Goal: Task Accomplishment & Management: Manage account settings

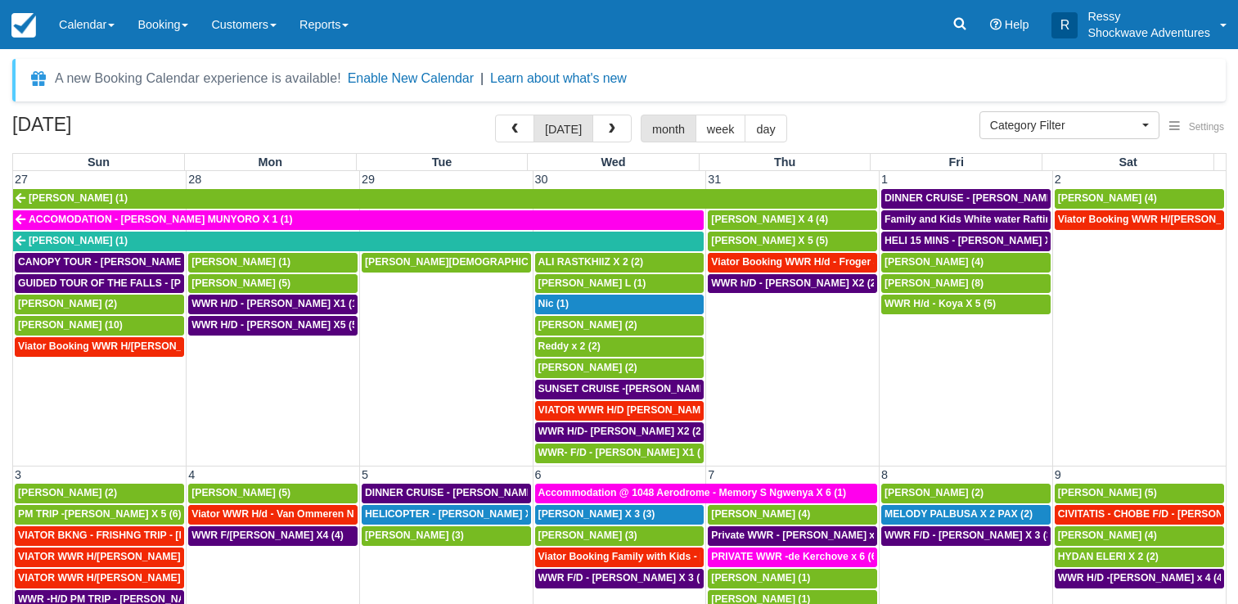
select select
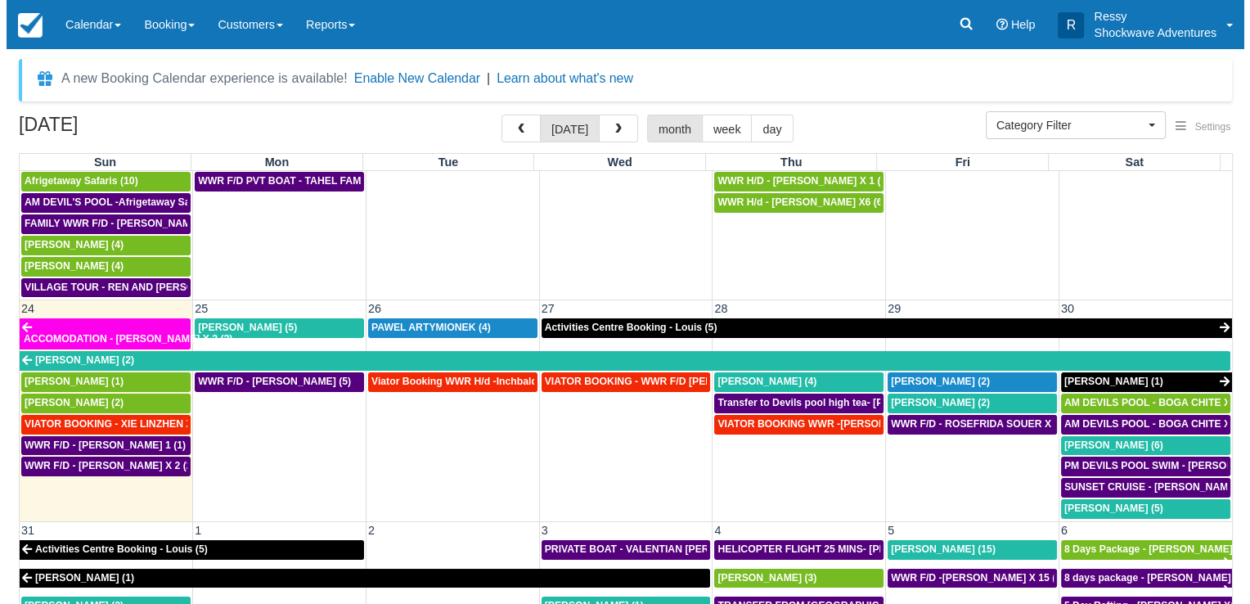
scroll to position [993, 0]
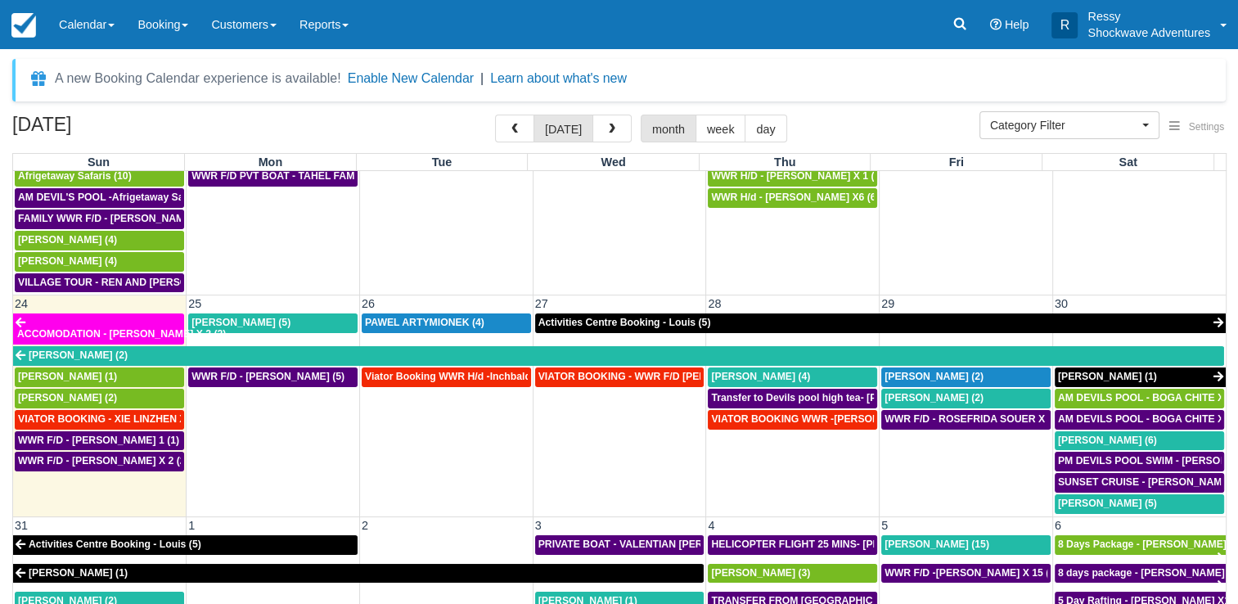
click at [262, 418] on td "WWR F/D - STEPHEN KNIGHT (5)" at bounding box center [273, 441] width 173 height 148
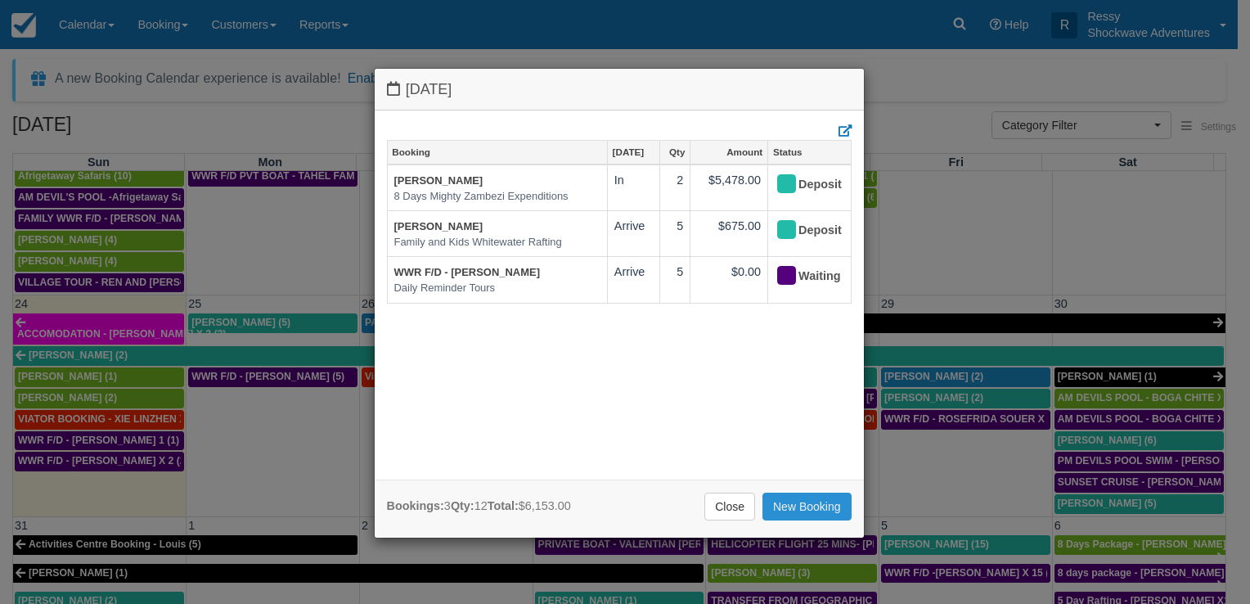
click at [817, 509] on link "New Booking" at bounding box center [807, 507] width 89 height 28
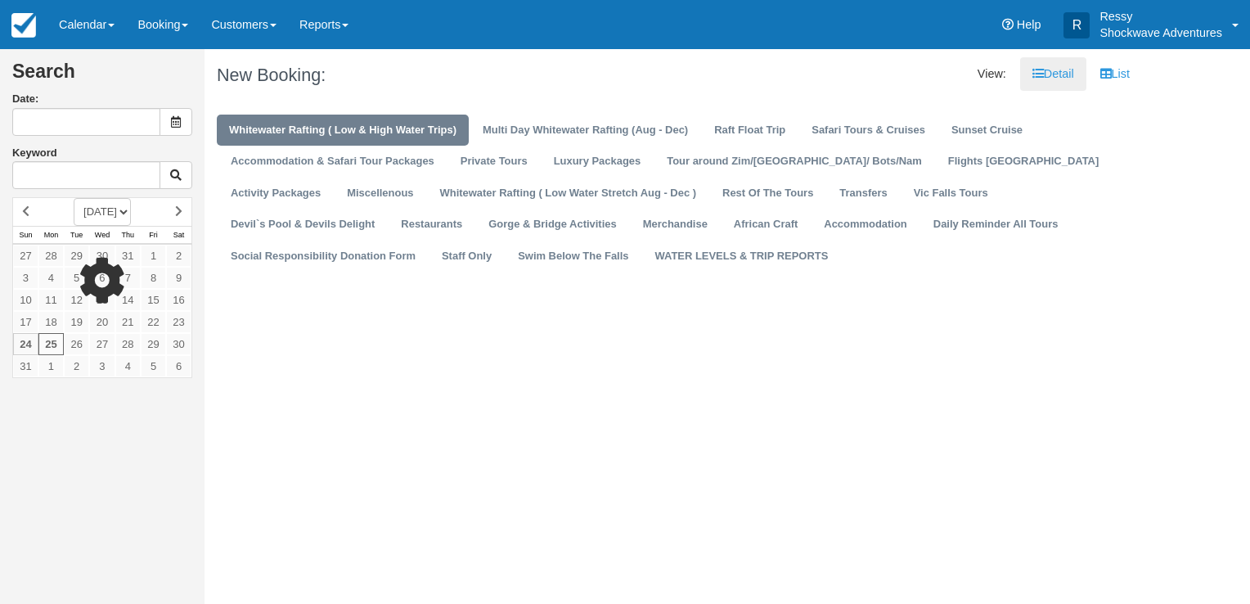
type input "08/25/25"
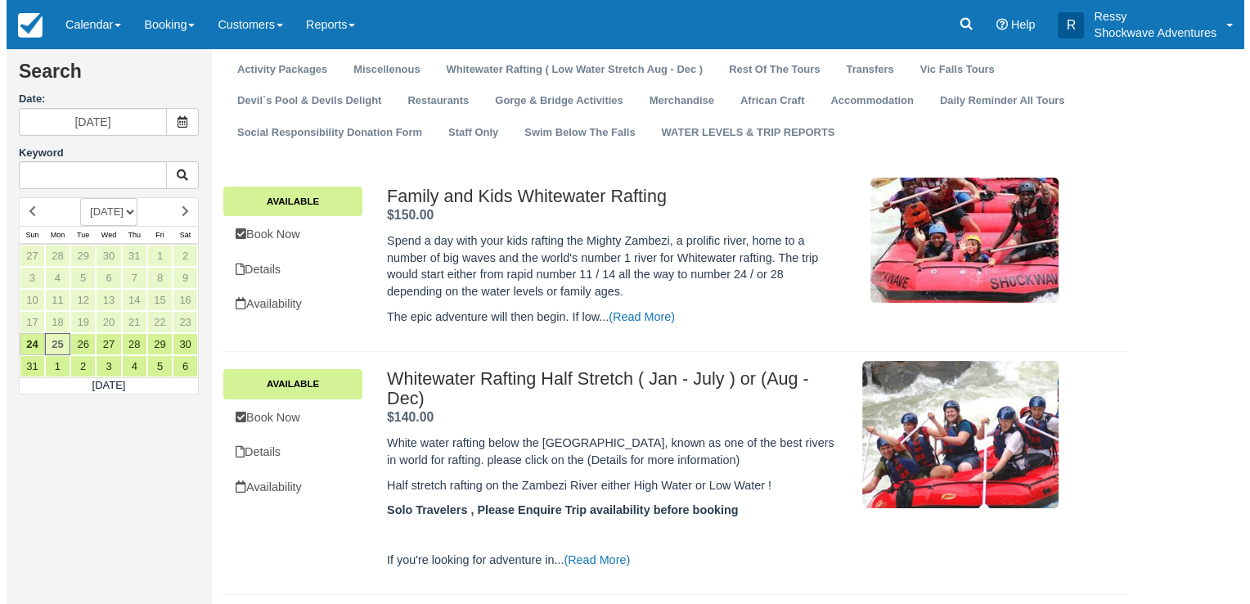
scroll to position [245, 0]
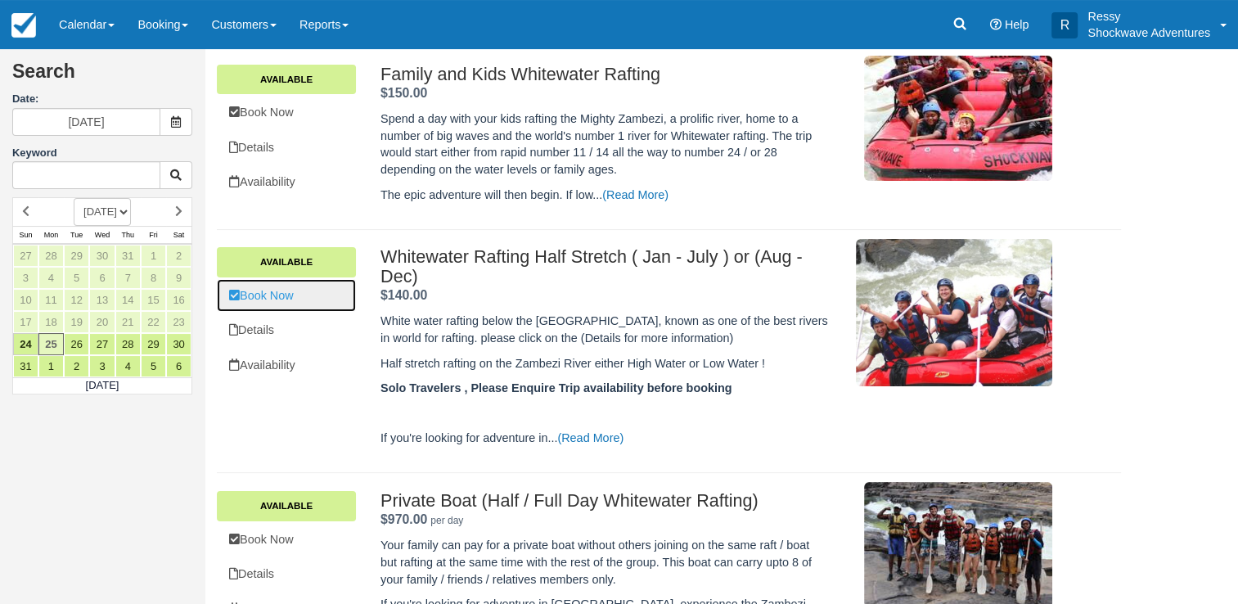
click at [308, 290] on link "Book Now" at bounding box center [286, 296] width 139 height 34
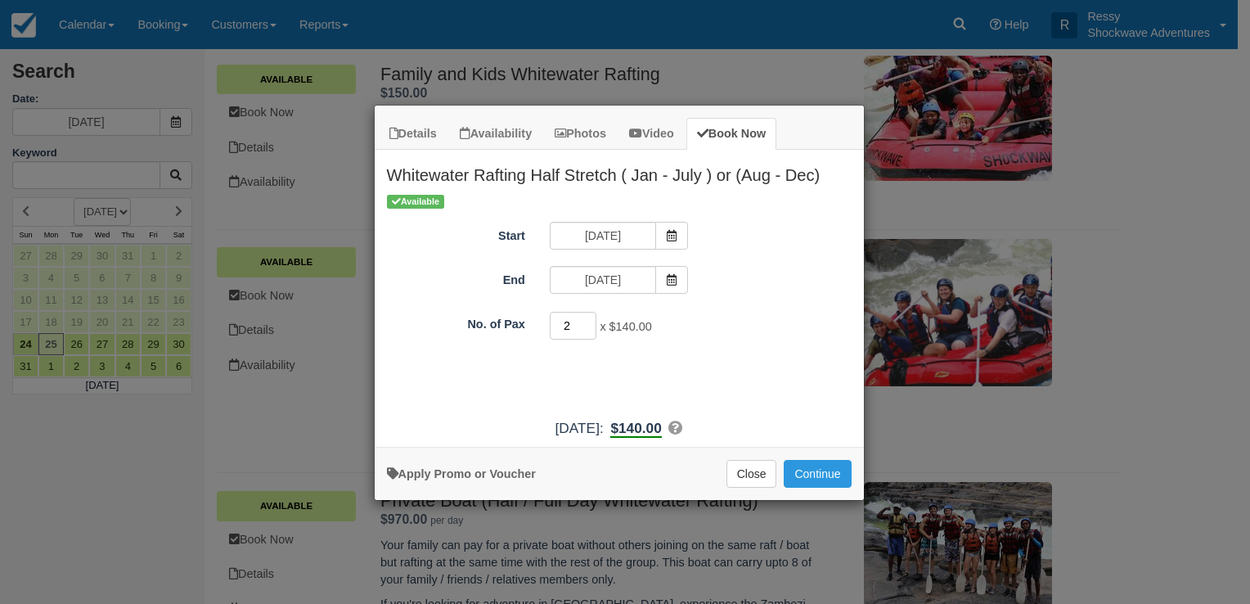
click at [593, 320] on input "2" at bounding box center [573, 326] width 47 height 28
type input "3"
click at [586, 323] on input "3" at bounding box center [573, 326] width 47 height 28
click at [829, 471] on button "Continue" at bounding box center [817, 474] width 67 height 28
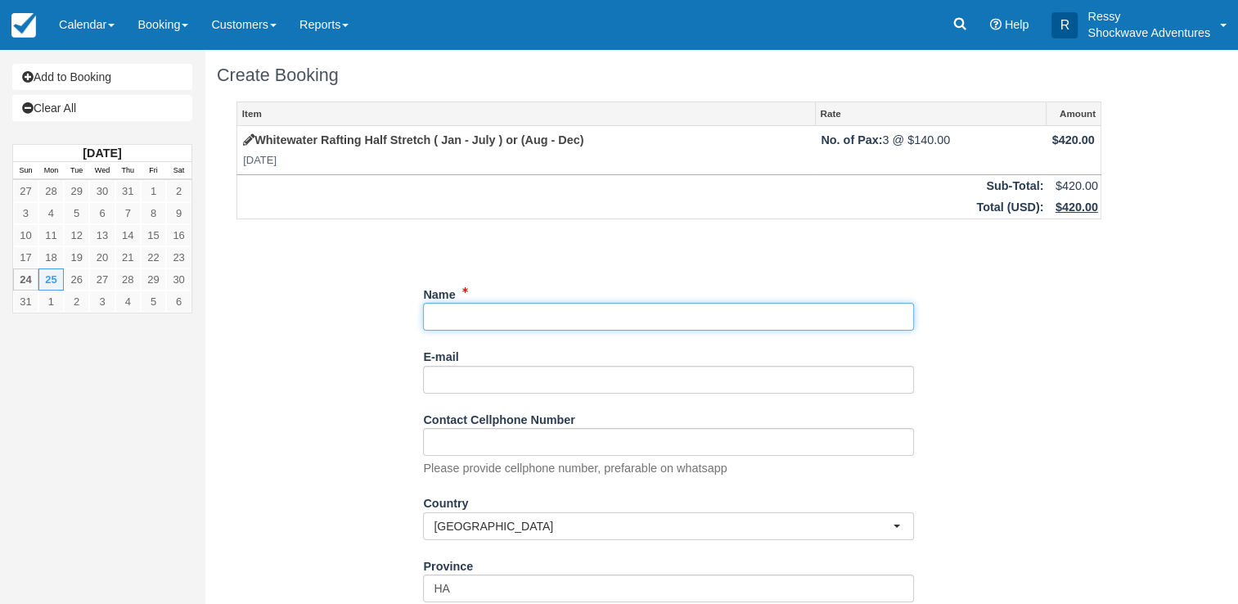
click at [476, 315] on input "Name" at bounding box center [668, 317] width 491 height 28
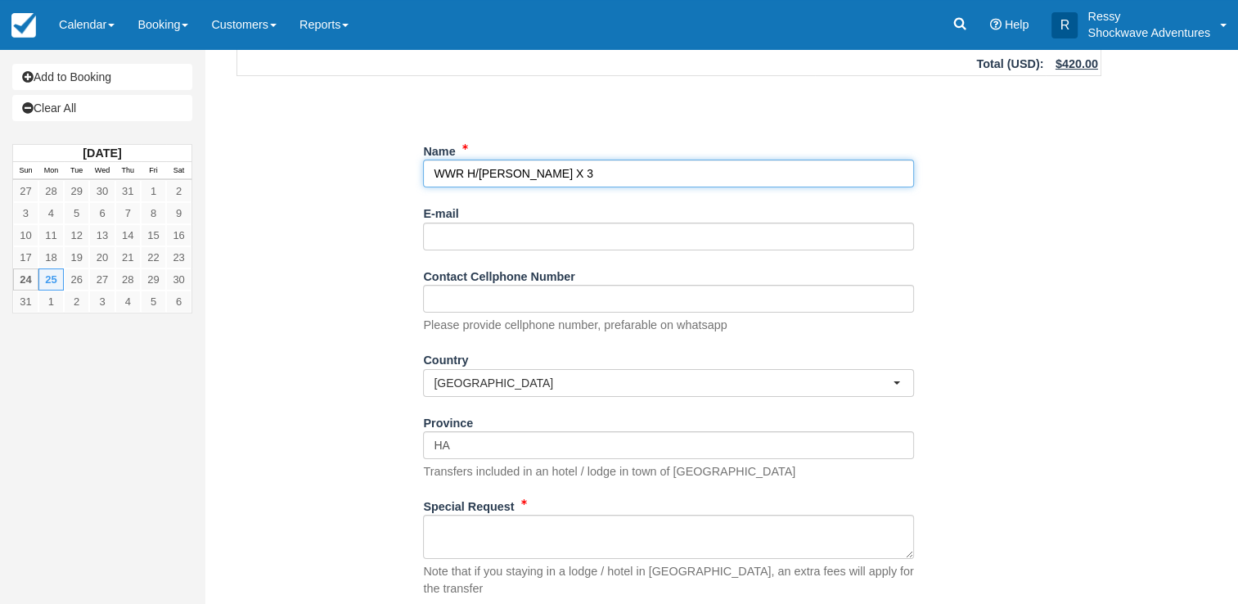
scroll to position [232, 0]
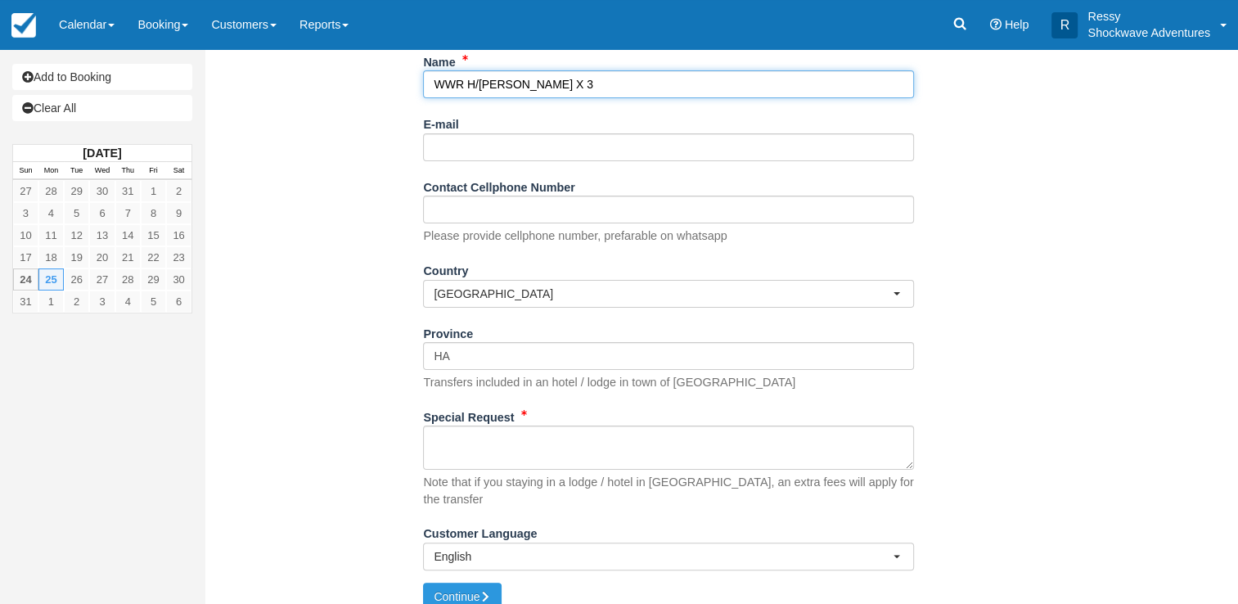
type input "WWR H/d - Steward X 3"
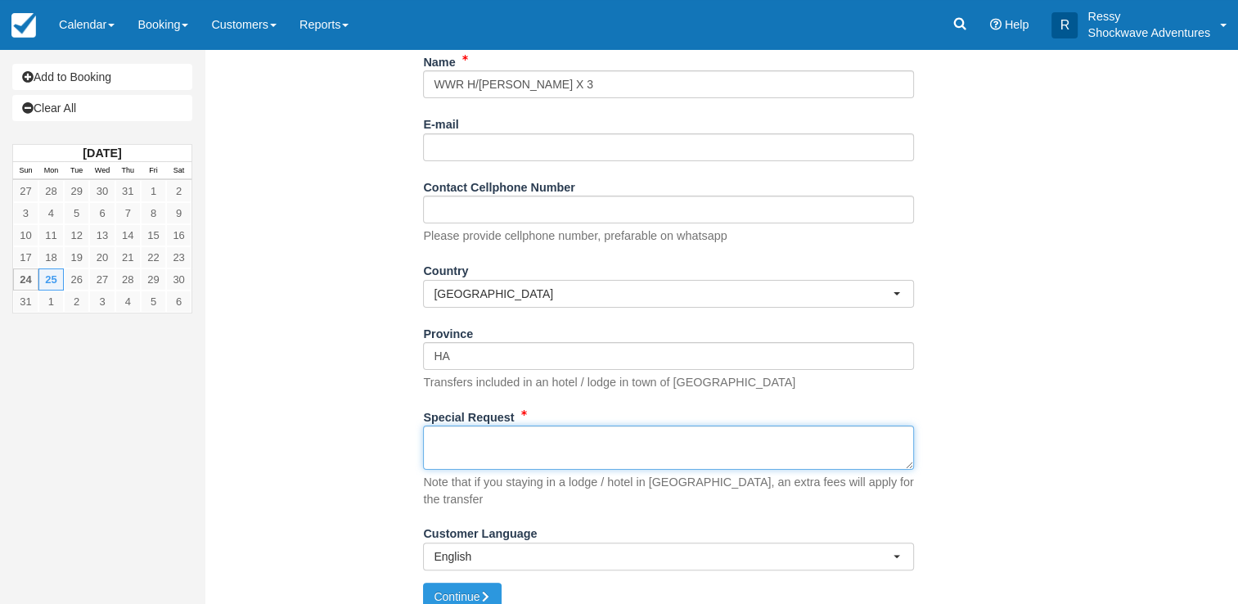
click at [533, 456] on textarea "Special Request" at bounding box center [668, 447] width 491 height 44
type textarea "pickup 0900hrs from Chikopokopo office ( falls entrance) paid $426 incl park fe…"
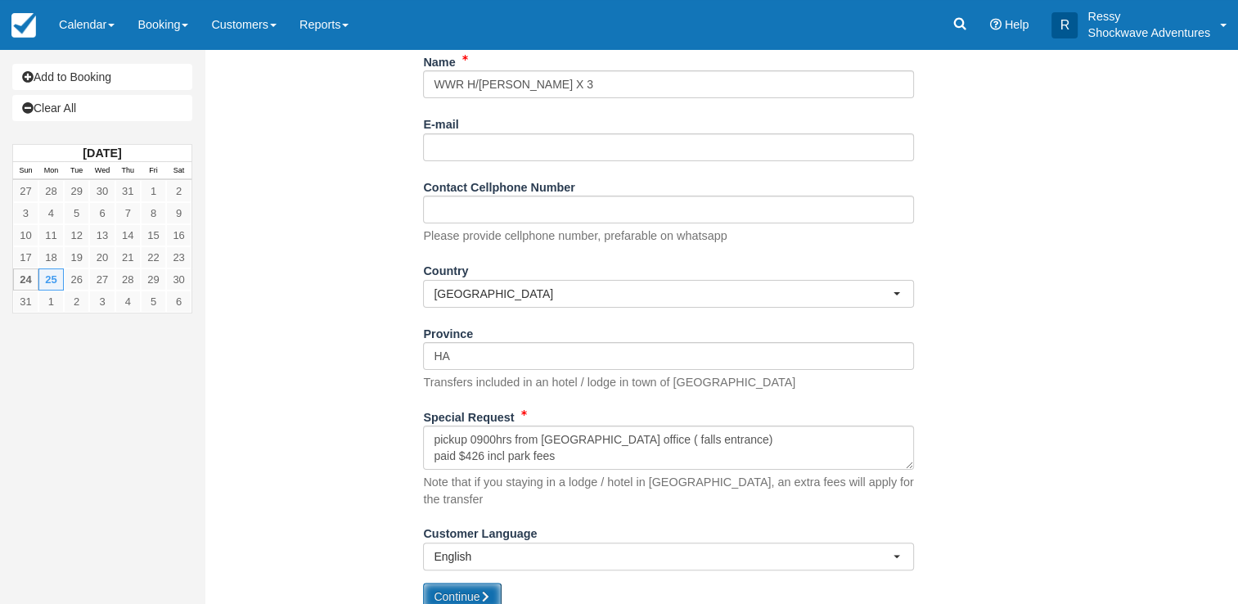
click at [482, 588] on button "Continue" at bounding box center [462, 597] width 79 height 28
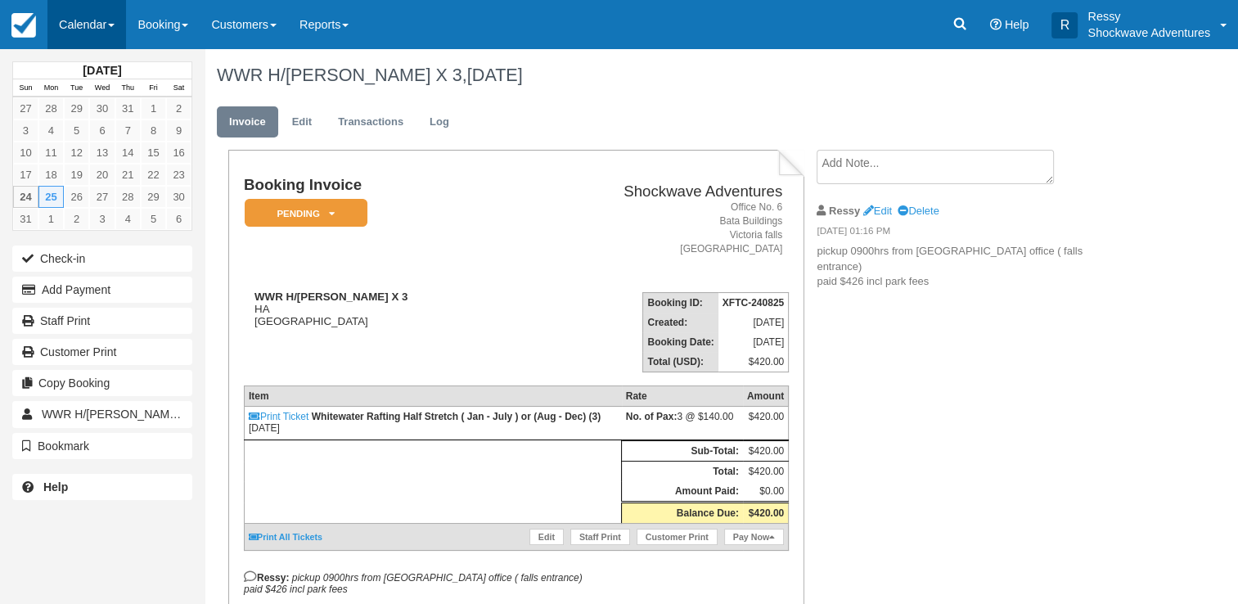
drag, startPoint x: 0, startPoint y: 0, endPoint x: 92, endPoint y: 25, distance: 94.9
click at [92, 25] on link "Calendar" at bounding box center [86, 24] width 79 height 49
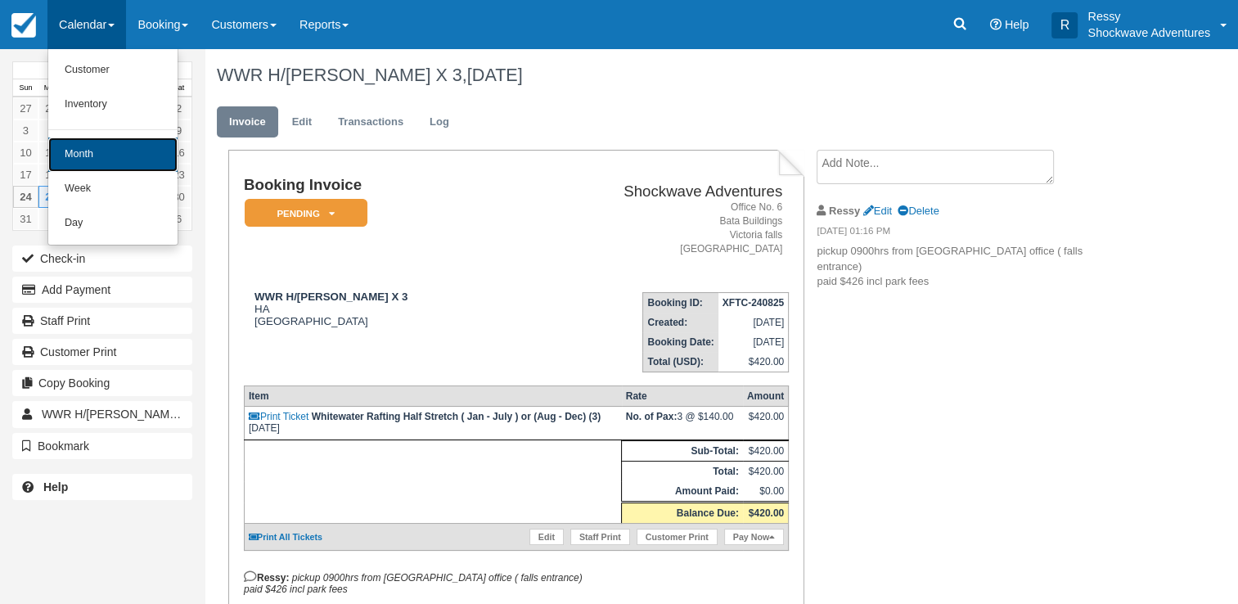
click at [105, 153] on link "Month" at bounding box center [112, 154] width 129 height 34
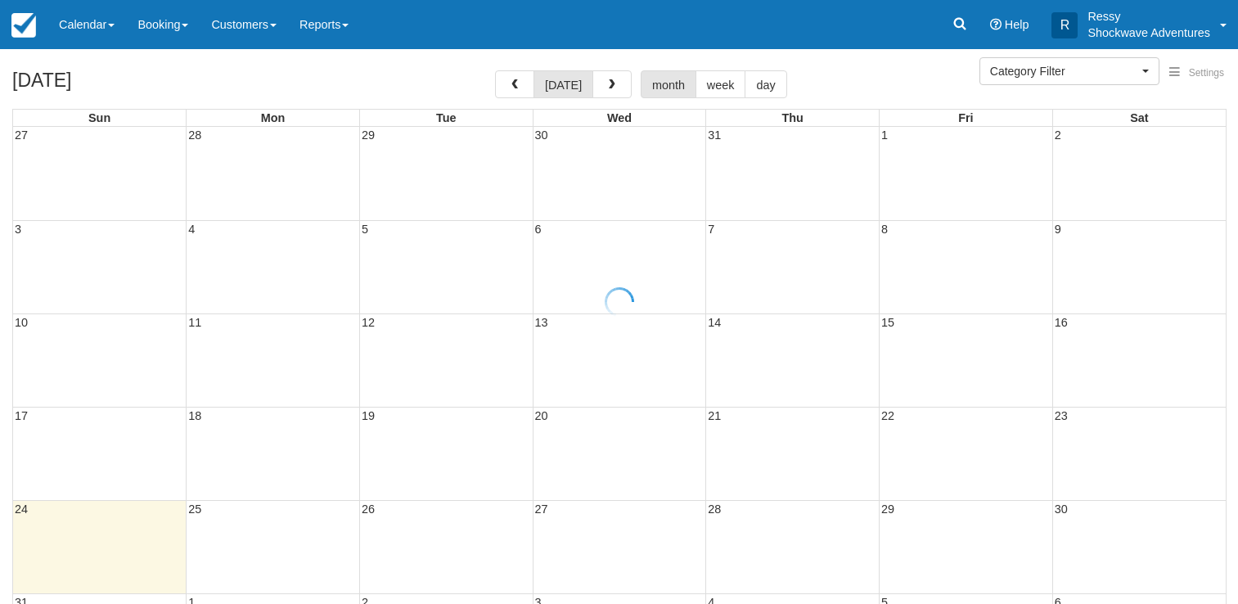
select select
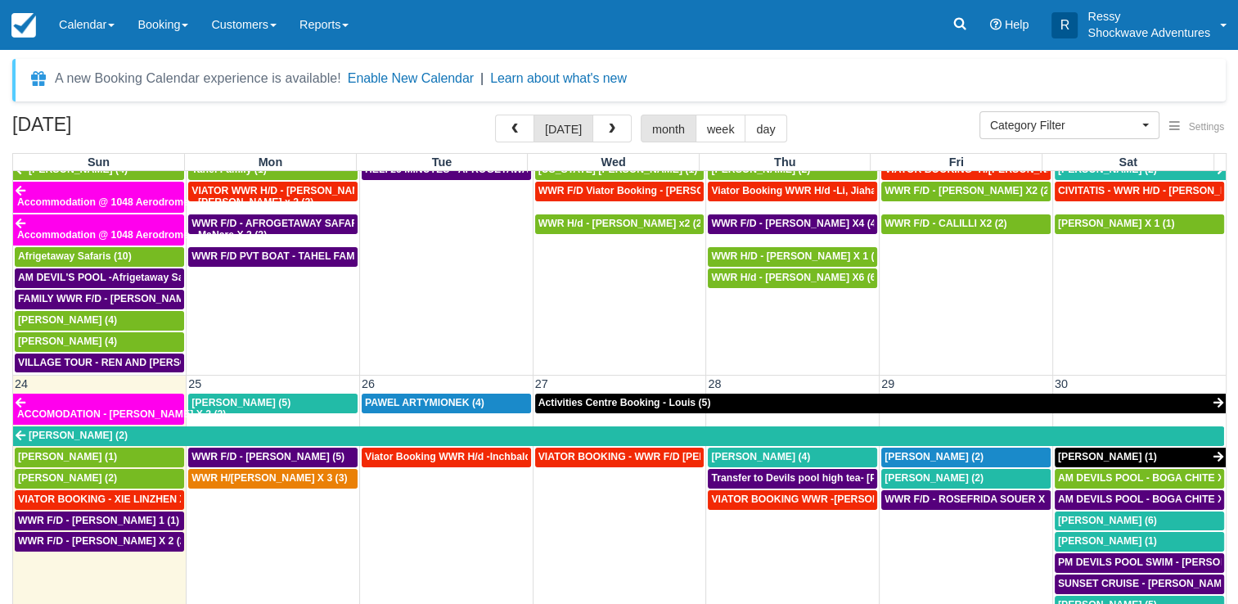
scroll to position [818, 0]
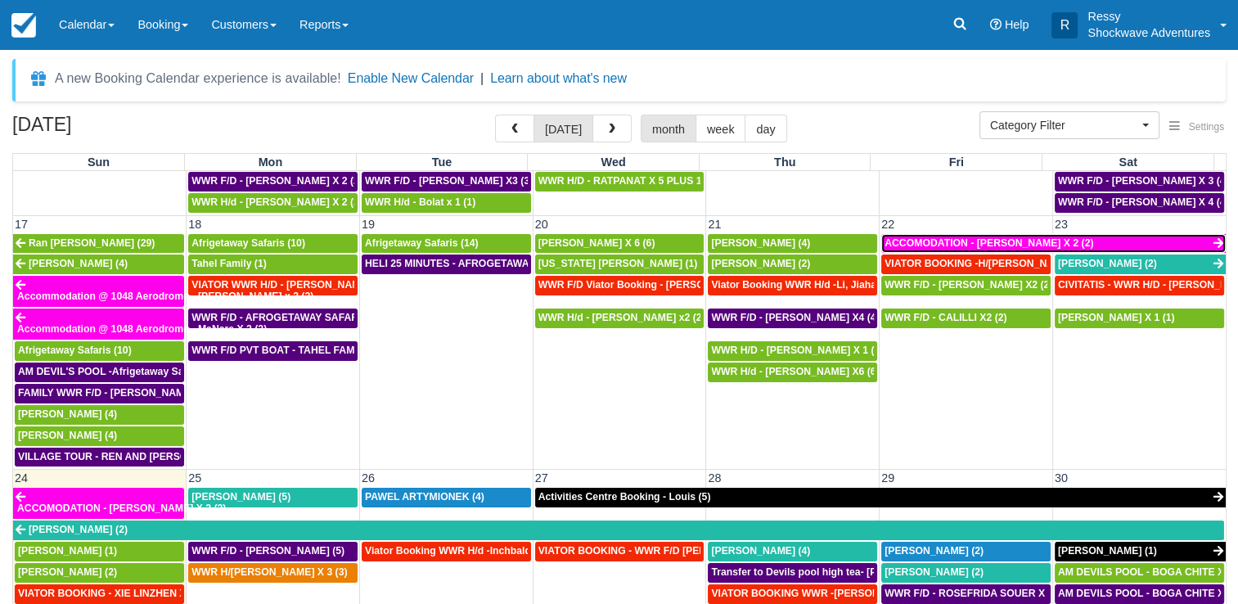
click at [943, 237] on span "ACCOMODATION - [PERSON_NAME] X 2 (2)" at bounding box center [989, 242] width 209 height 11
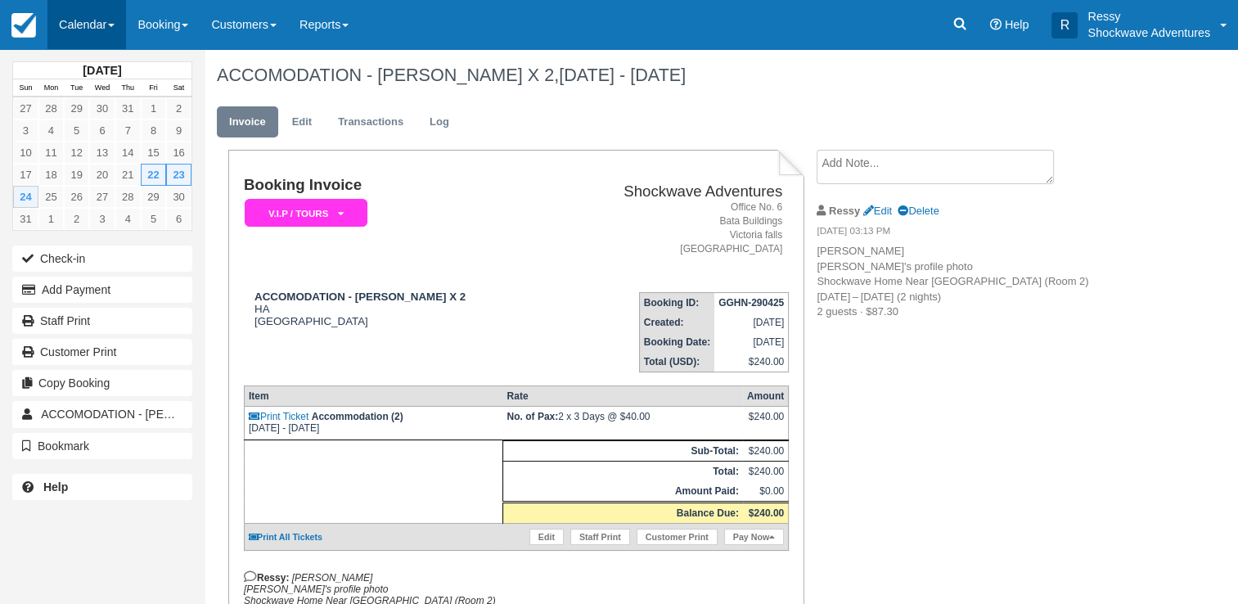
click at [88, 20] on link "Calendar" at bounding box center [86, 24] width 79 height 49
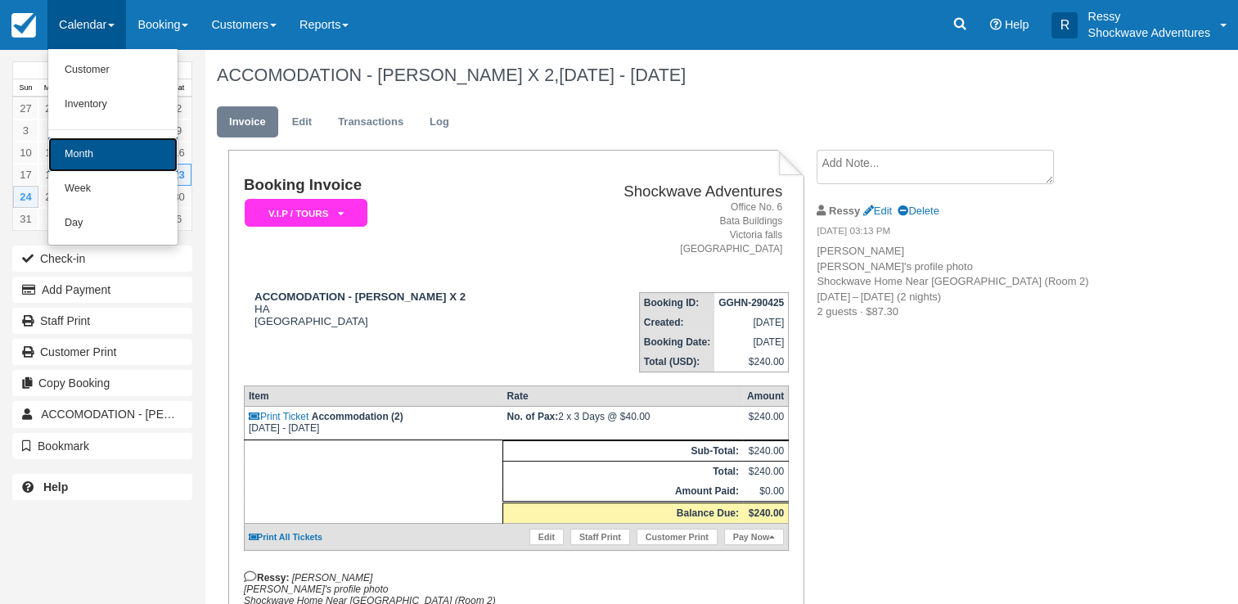
click at [83, 150] on link "Month" at bounding box center [112, 154] width 129 height 34
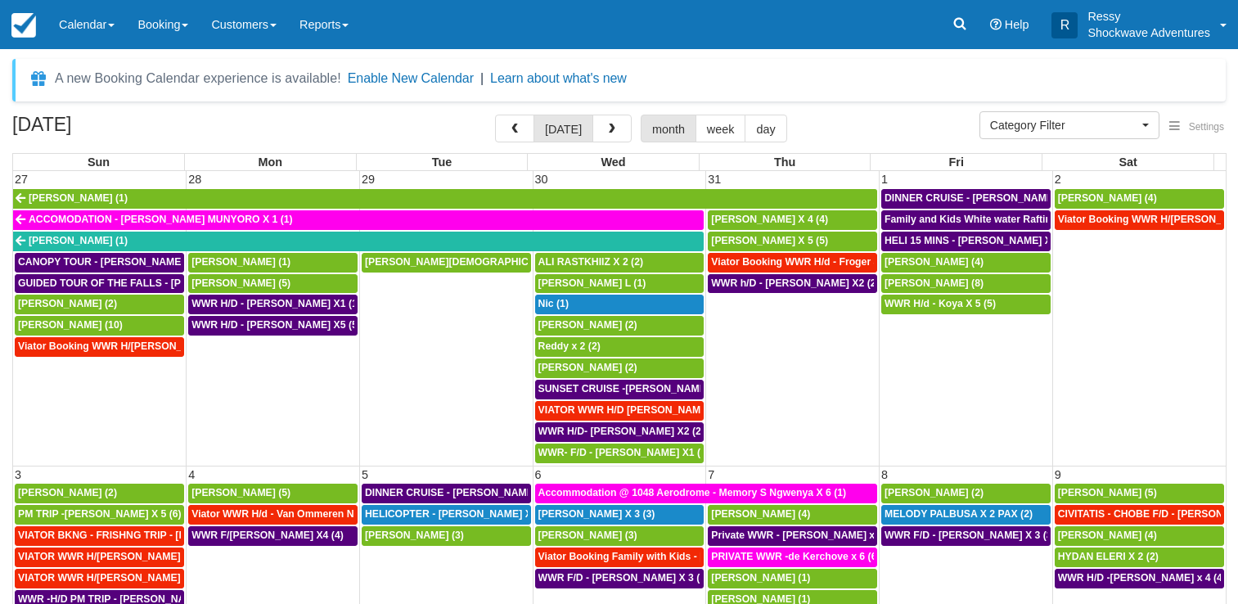
select select
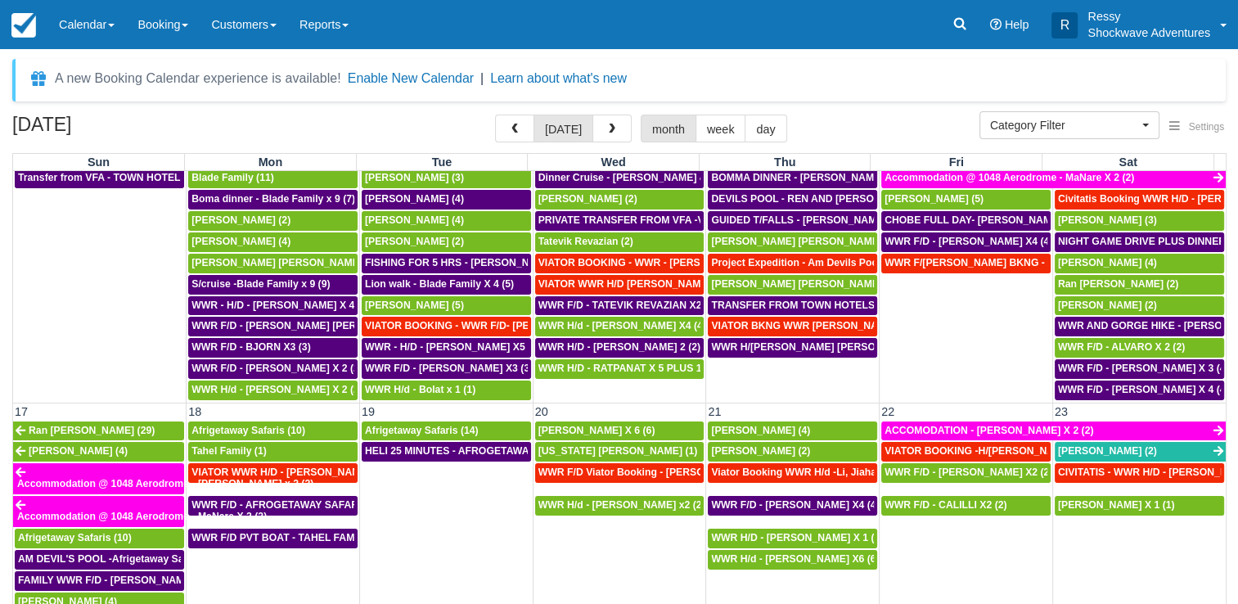
scroll to position [900, 0]
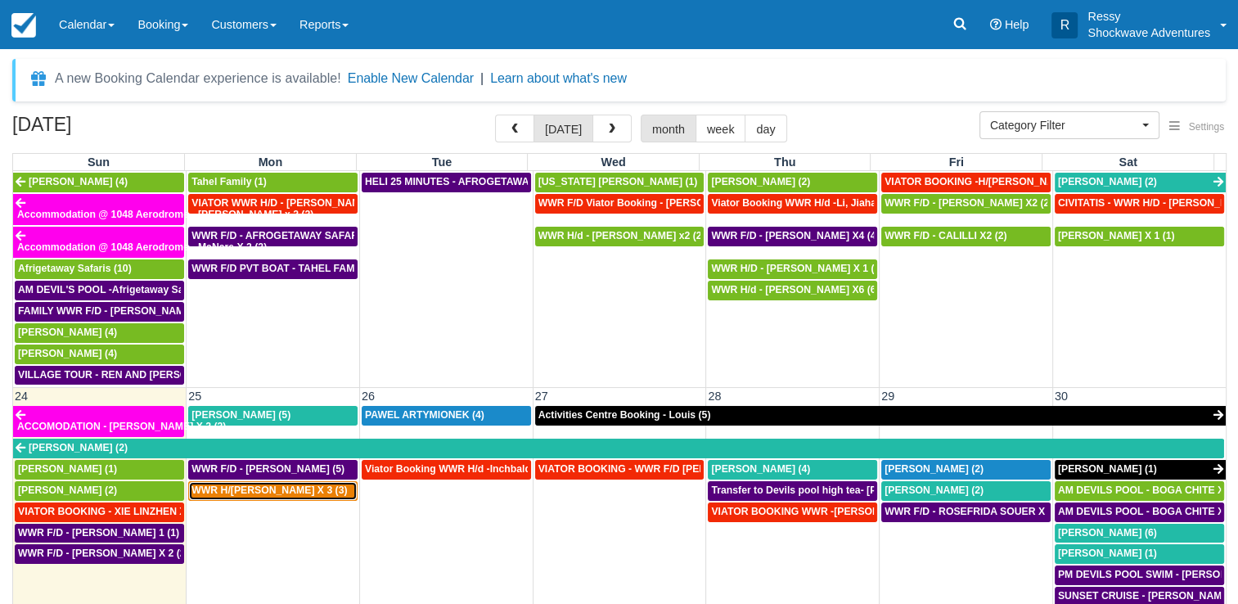
click at [294, 484] on span "WWR H/d - Steward X 3 (3)" at bounding box center [268, 489] width 155 height 11
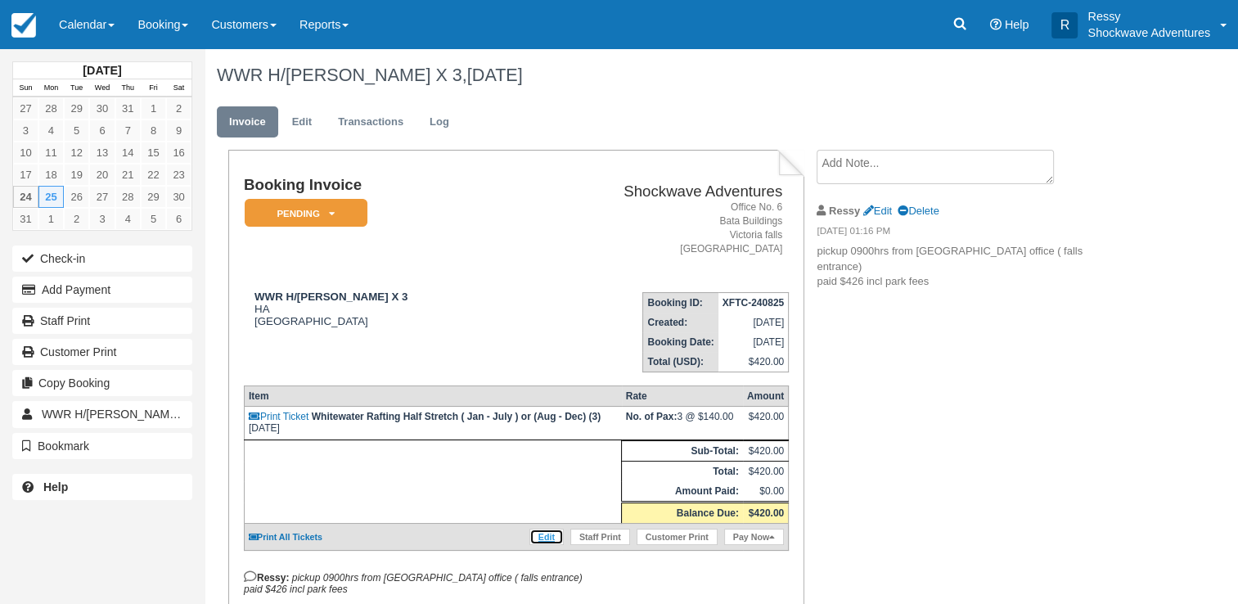
click at [552, 531] on link "Edit" at bounding box center [546, 537] width 34 height 16
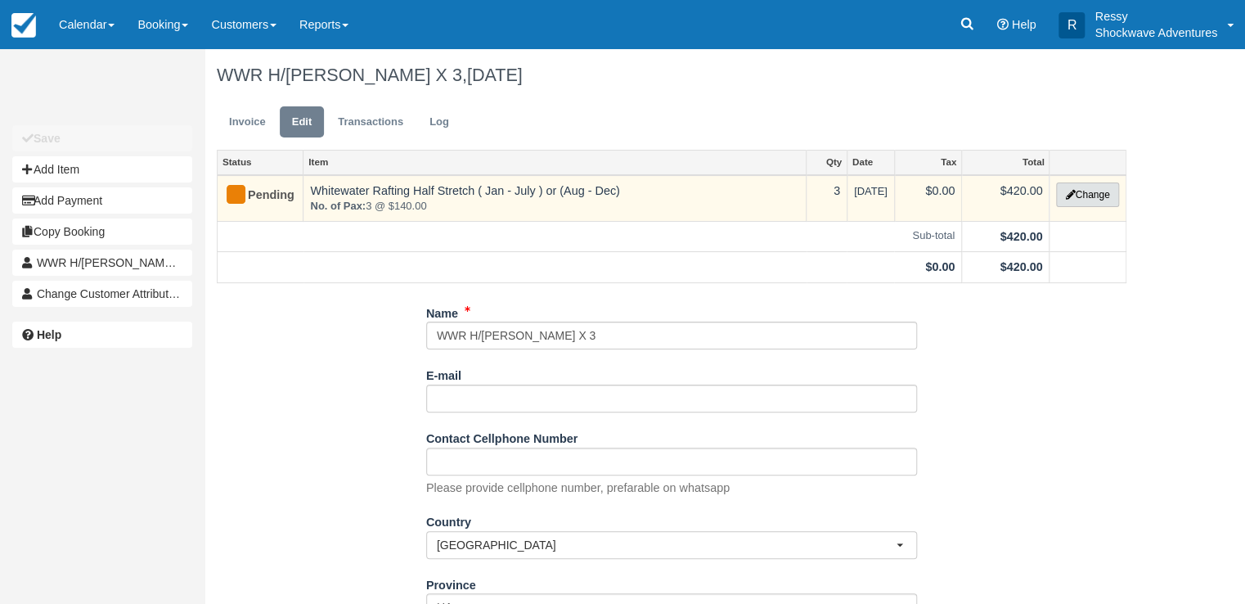
click at [1090, 198] on button "Change" at bounding box center [1087, 194] width 62 height 25
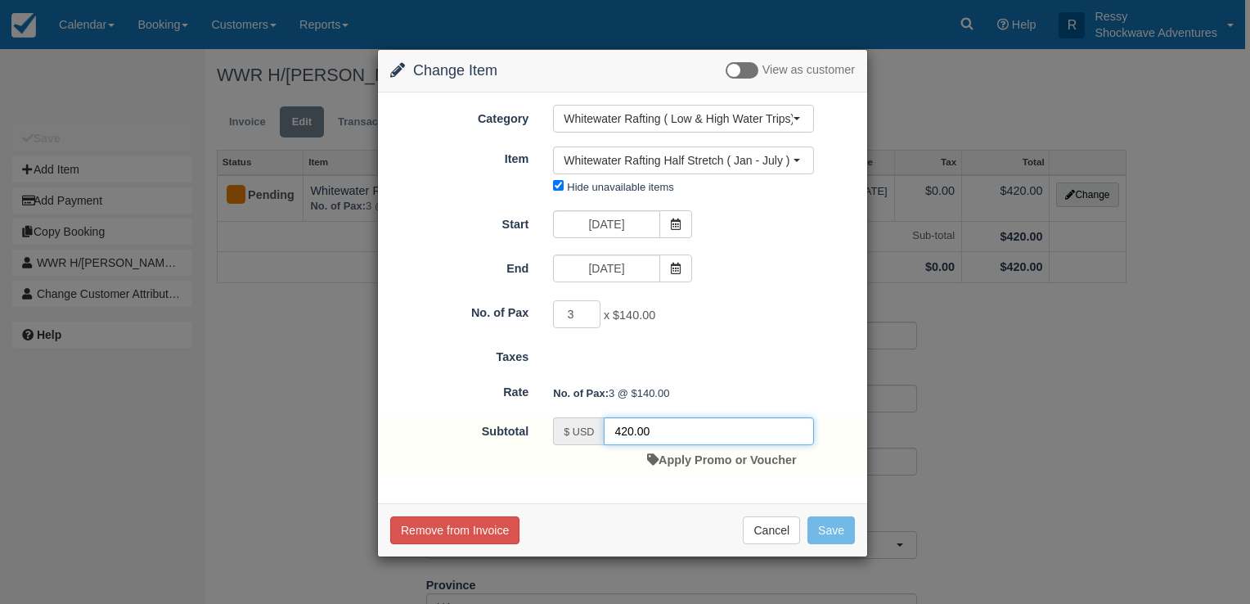
click at [631, 427] on input "420.00" at bounding box center [709, 431] width 210 height 28
type input "426.00"
click at [822, 524] on button "Save" at bounding box center [831, 530] width 47 height 28
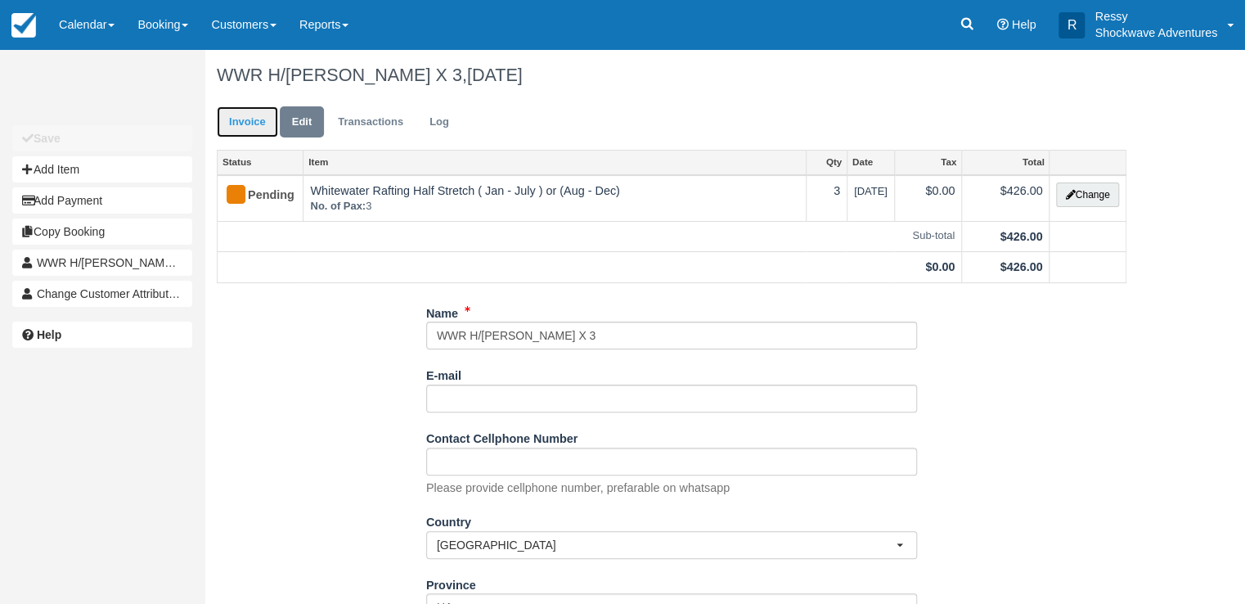
click at [239, 130] on link "Invoice" at bounding box center [247, 122] width 61 height 32
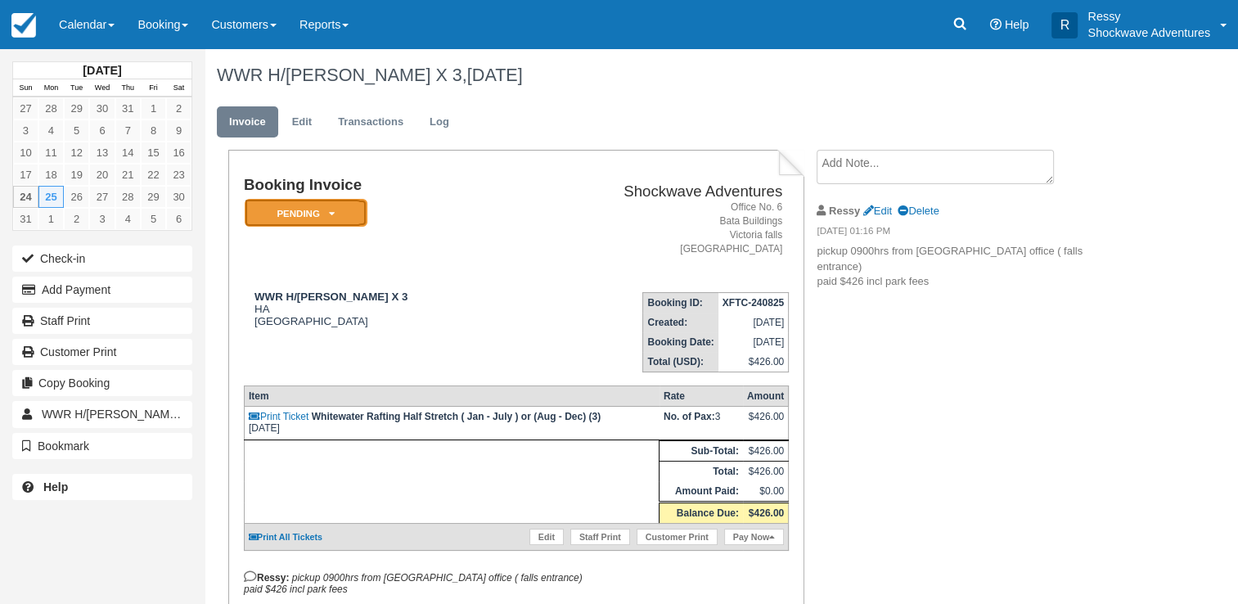
click at [344, 214] on em "Pending" at bounding box center [306, 213] width 123 height 29
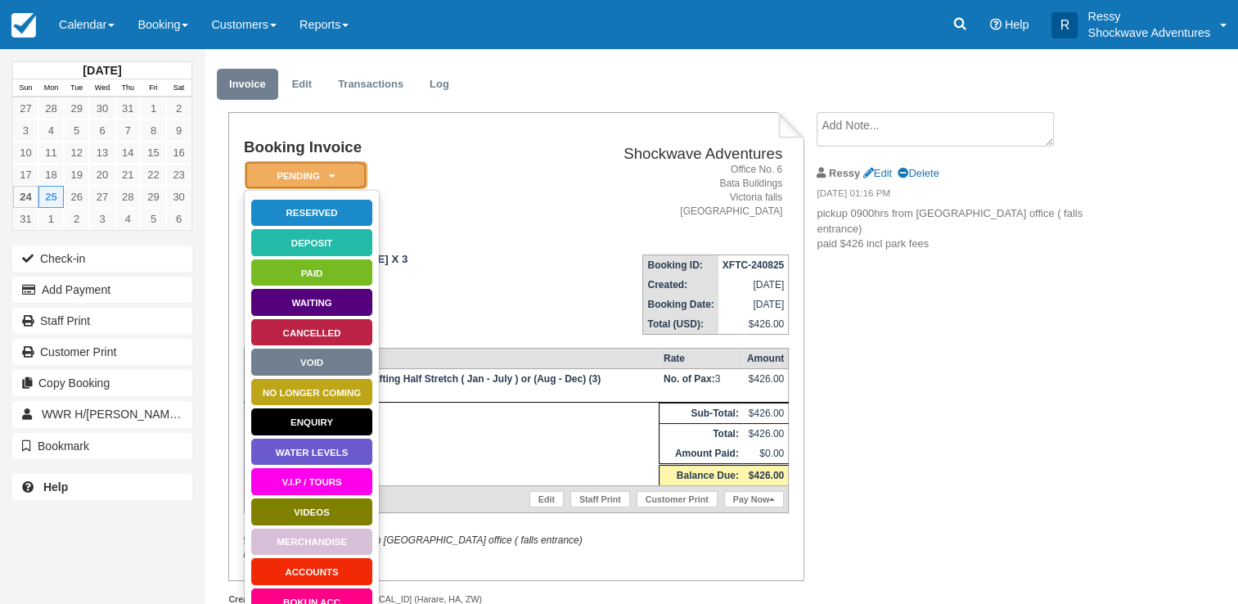
scroll to position [70, 0]
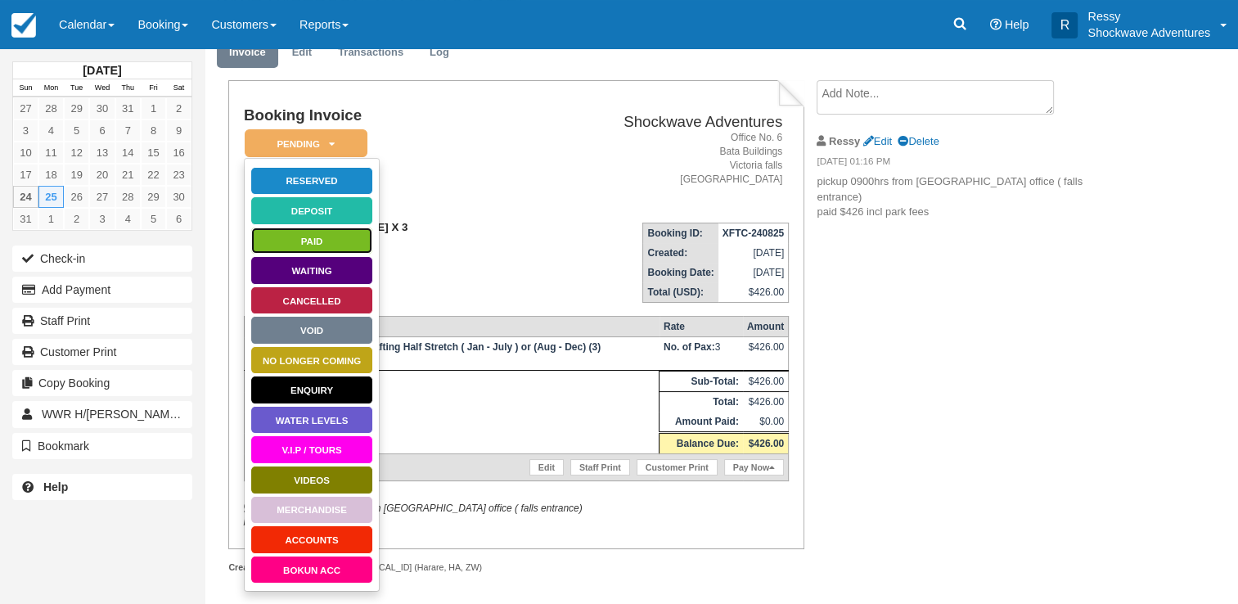
click at [331, 237] on link "Paid" at bounding box center [311, 241] width 123 height 29
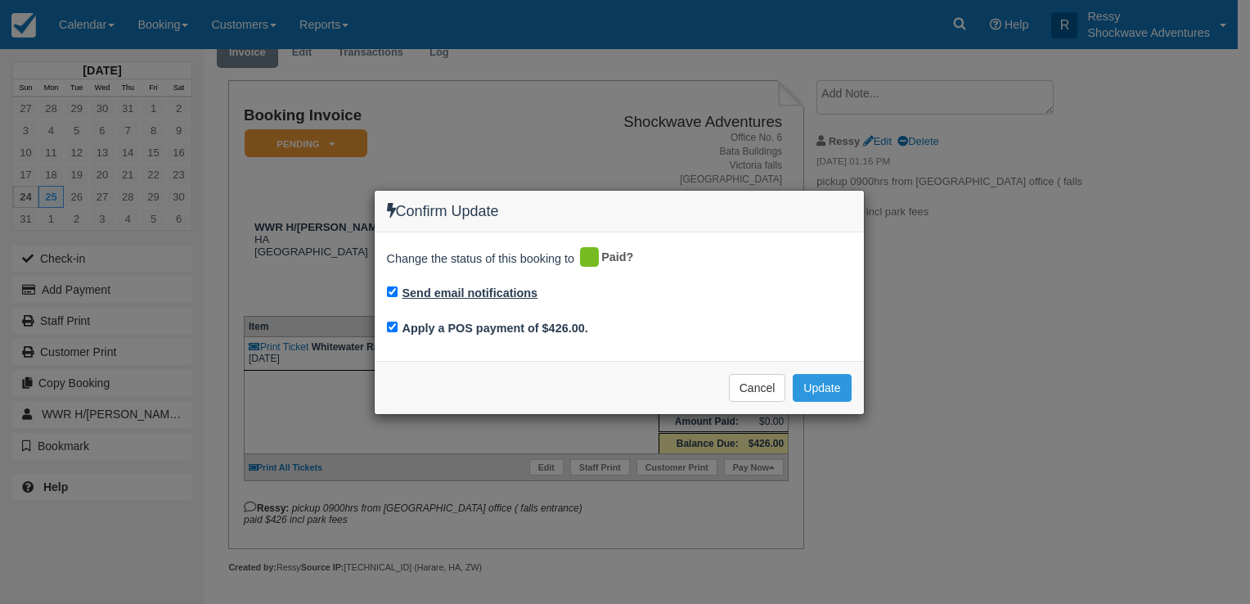
click at [503, 292] on label "Send email notifications" at bounding box center [471, 293] width 136 height 17
click at [398, 292] on input "Send email notifications" at bounding box center [392, 291] width 11 height 11
checkbox input "false"
click at [848, 391] on button "Update" at bounding box center [822, 388] width 58 height 28
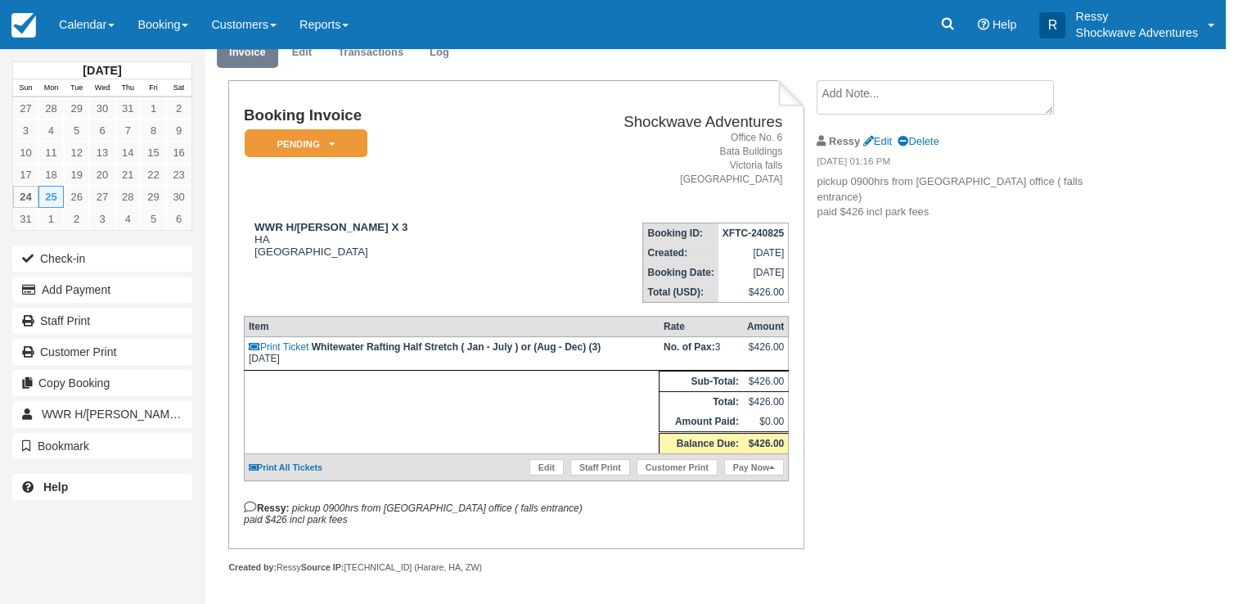
scroll to position [61, 0]
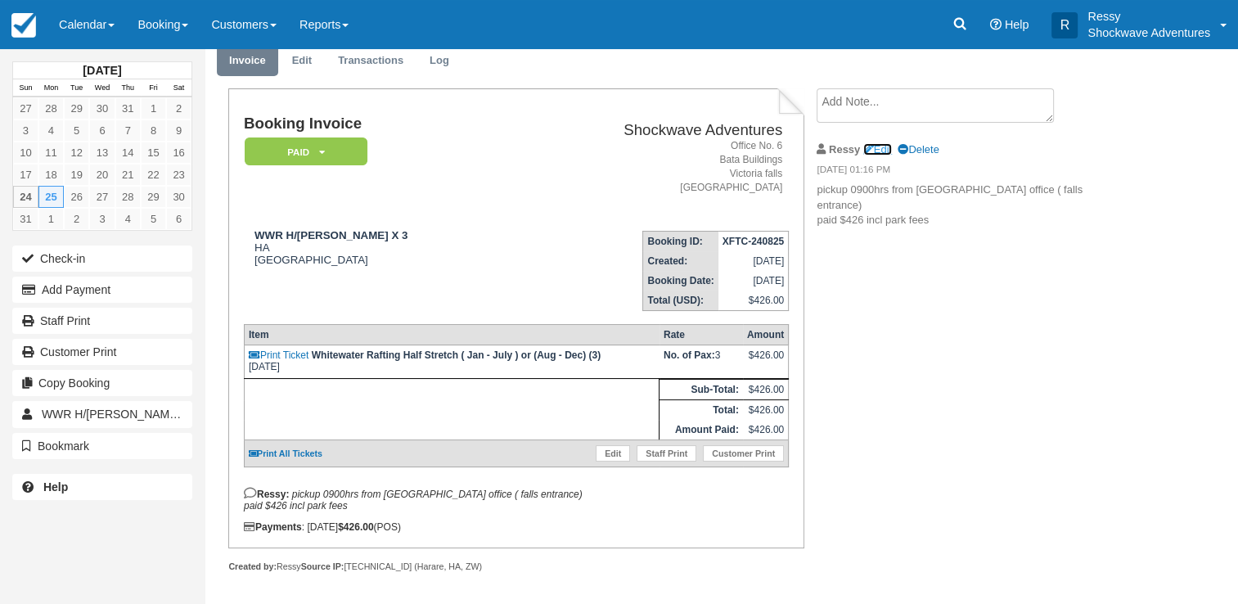
click at [884, 144] on link "Edit" at bounding box center [877, 149] width 29 height 12
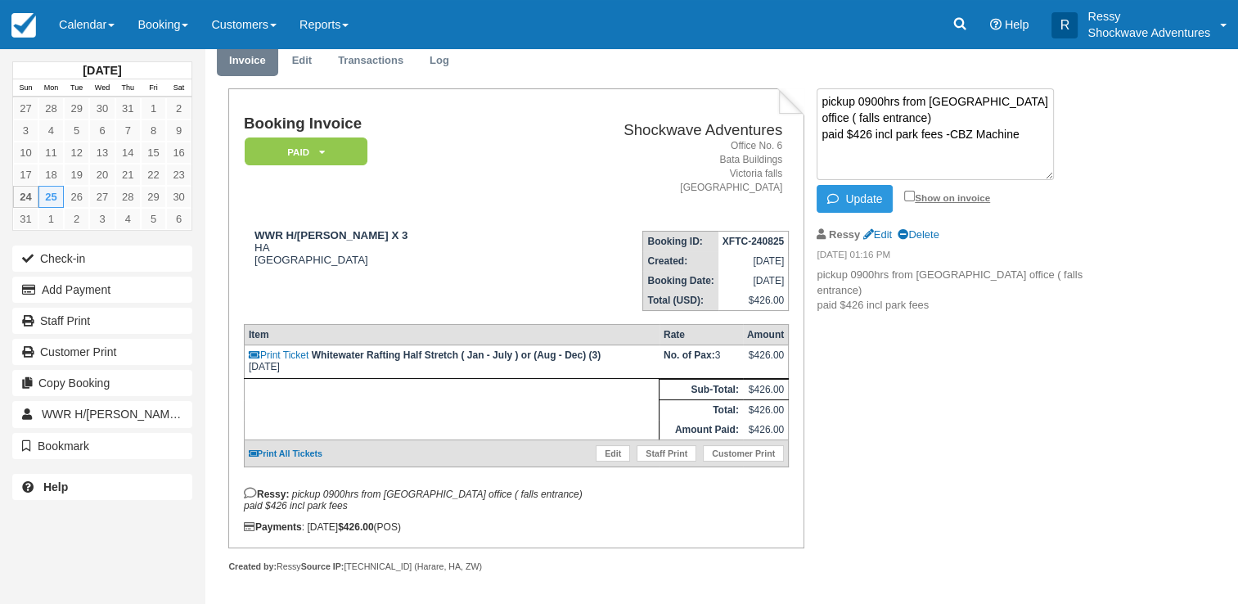
type textarea "pickup 0900hrs from Chikopokopo office ( falls entrance) paid $426 incl park fe…"
click at [907, 194] on input "Show on invoice" at bounding box center [909, 196] width 11 height 11
checkbox input "true"
click at [860, 205] on button "Update" at bounding box center [855, 199] width 76 height 28
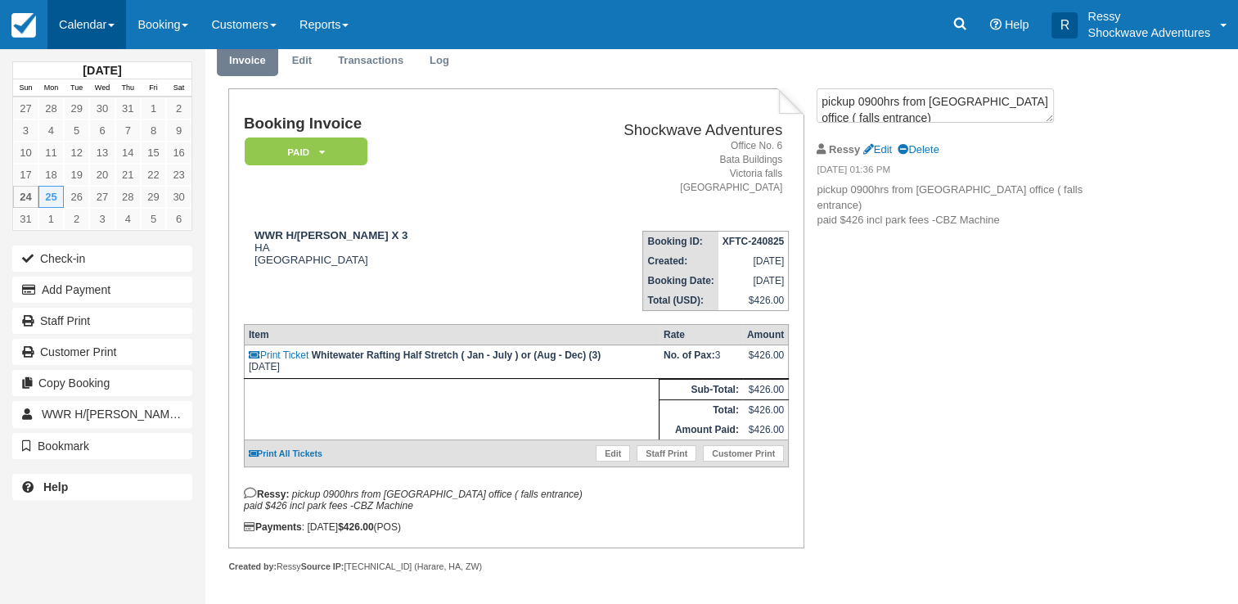
click at [121, 21] on link "Calendar" at bounding box center [86, 24] width 79 height 49
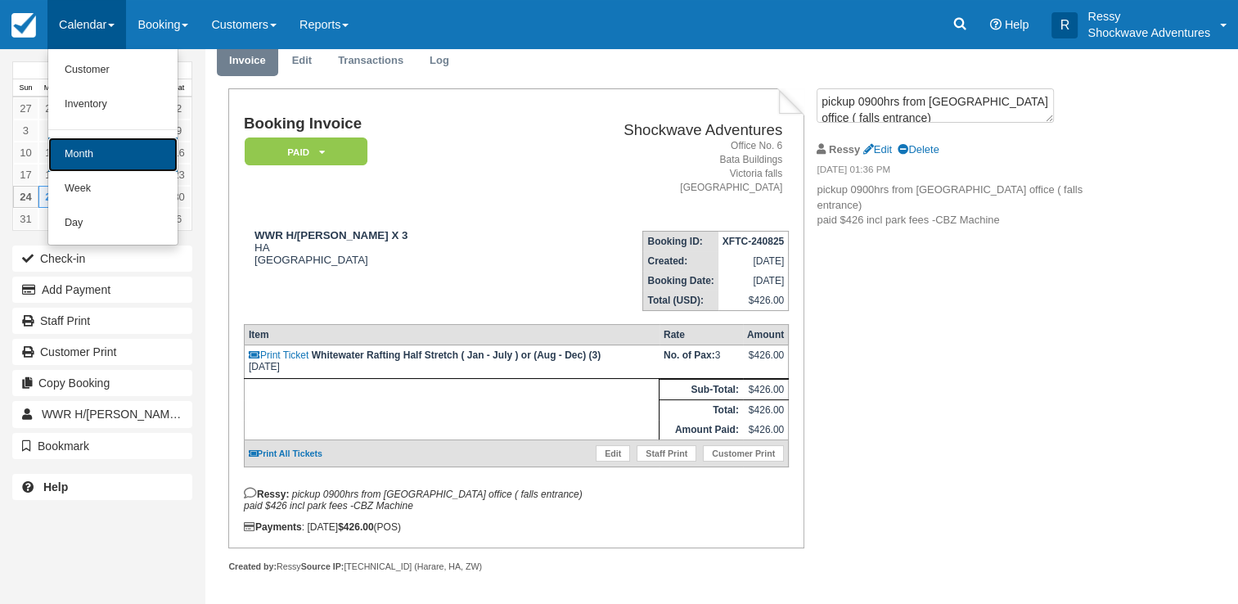
click at [137, 160] on link "Month" at bounding box center [112, 154] width 129 height 34
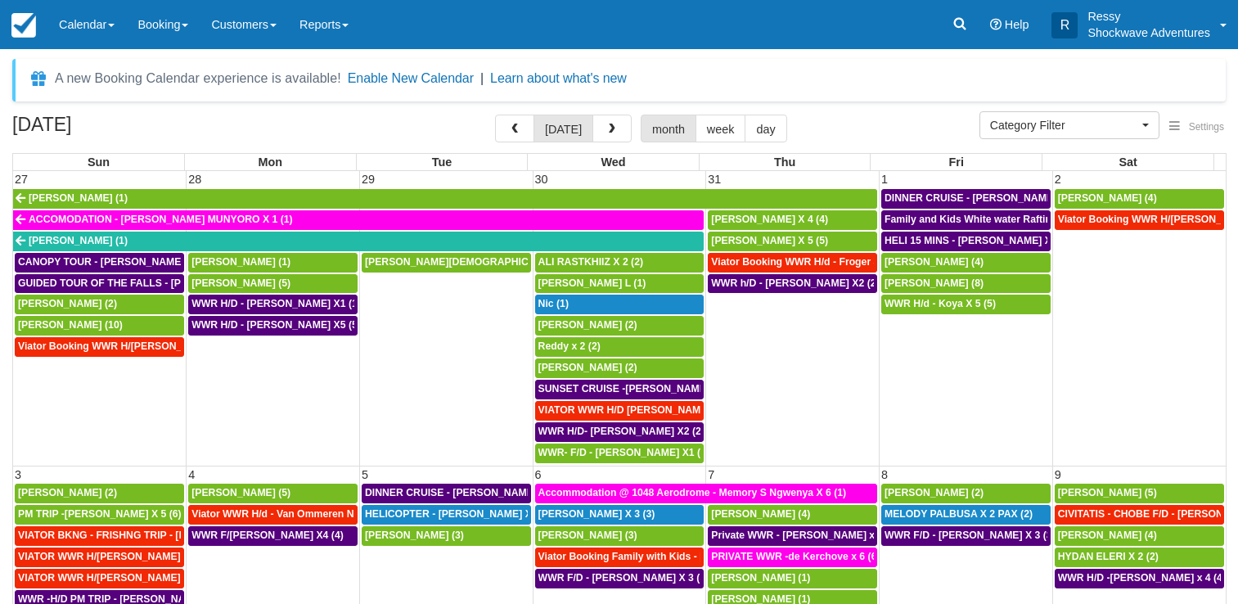
select select
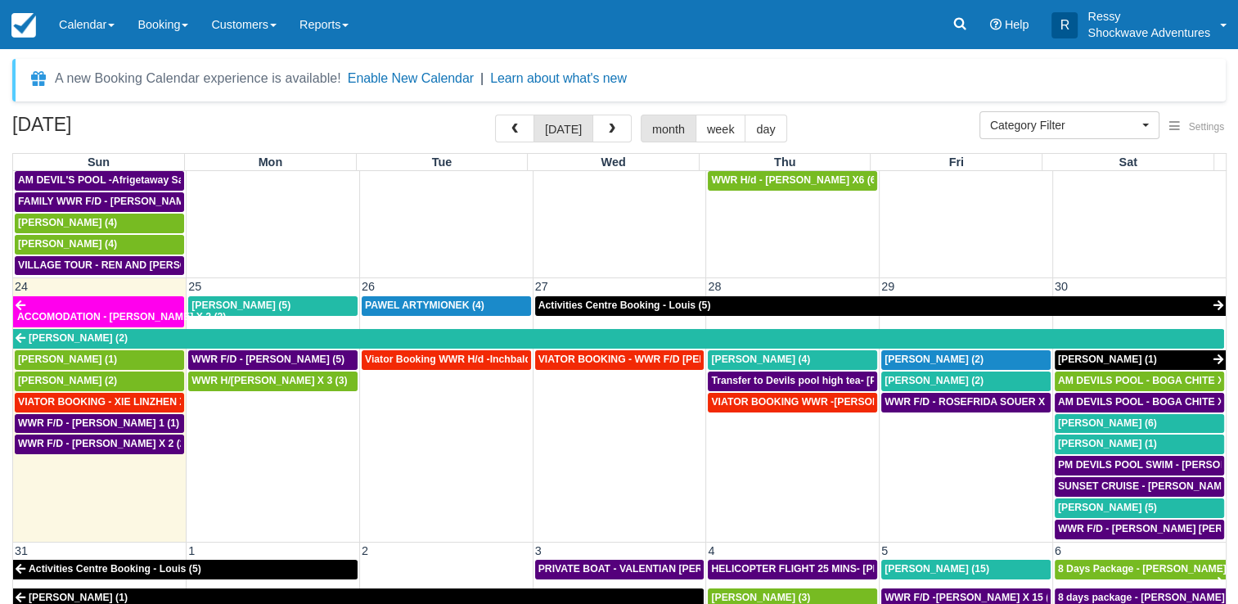
scroll to position [1034, 0]
